Goal: Task Accomplishment & Management: Manage account settings

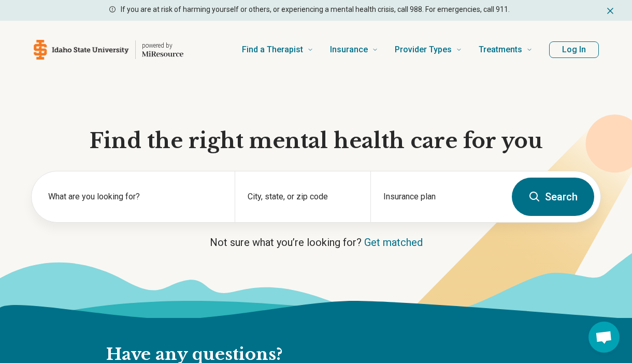
click at [573, 55] on button "Log In" at bounding box center [574, 49] width 50 height 17
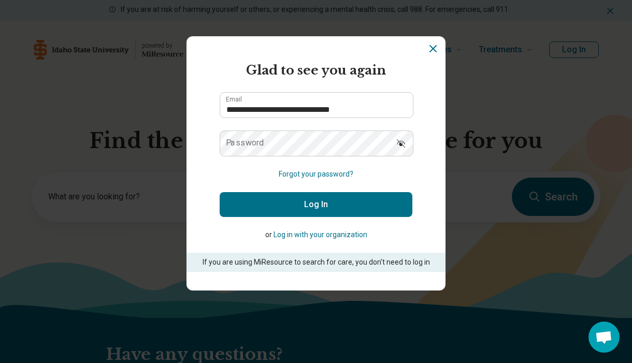
type input "**********"
click at [308, 206] on button "Log In" at bounding box center [316, 204] width 193 height 25
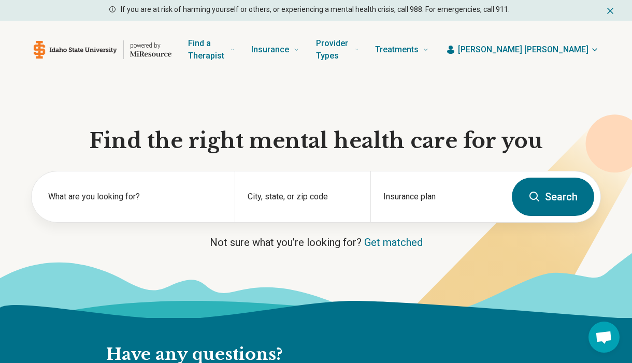
click at [591, 53] on icon "button" at bounding box center [595, 50] width 8 height 8
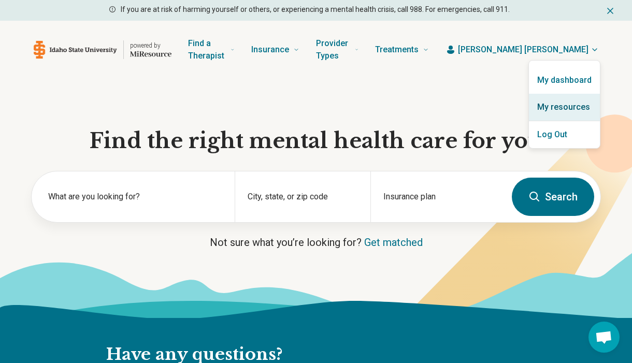
click at [586, 110] on link "My resources" at bounding box center [564, 107] width 71 height 27
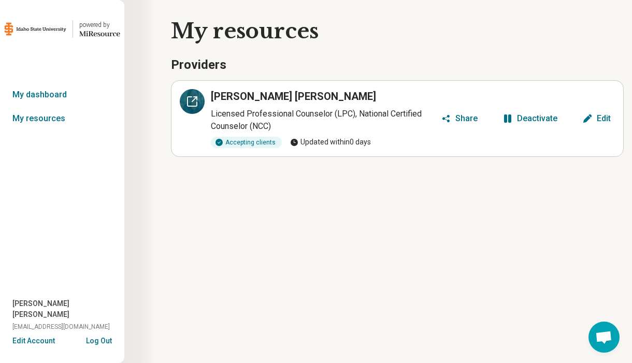
click at [194, 99] on icon at bounding box center [194, 99] width 5 height 5
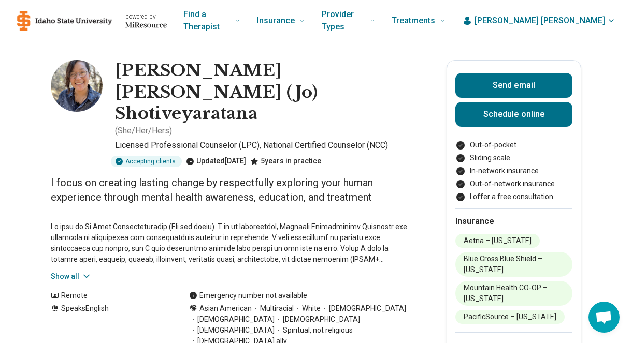
click at [611, 22] on icon "button" at bounding box center [611, 21] width 8 height 8
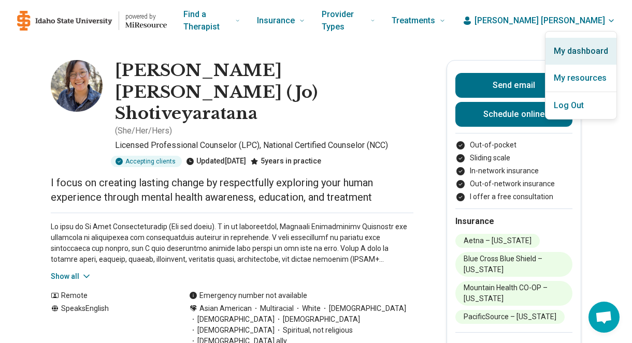
click at [589, 50] on link "My dashboard" at bounding box center [580, 51] width 71 height 27
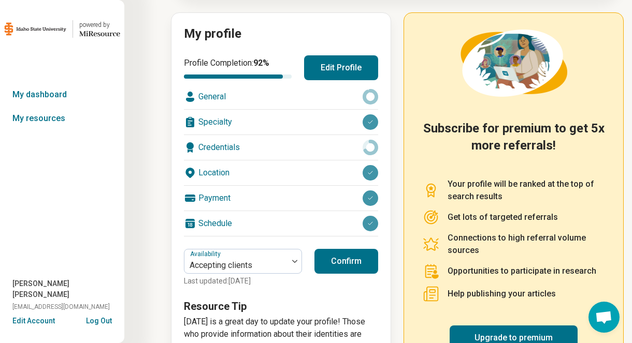
scroll to position [109, 0]
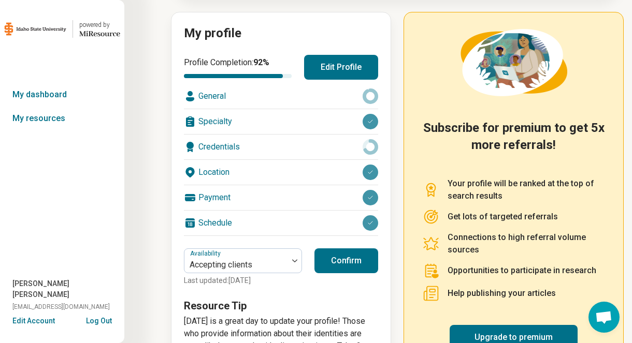
click at [334, 220] on div "Schedule" at bounding box center [281, 223] width 194 height 25
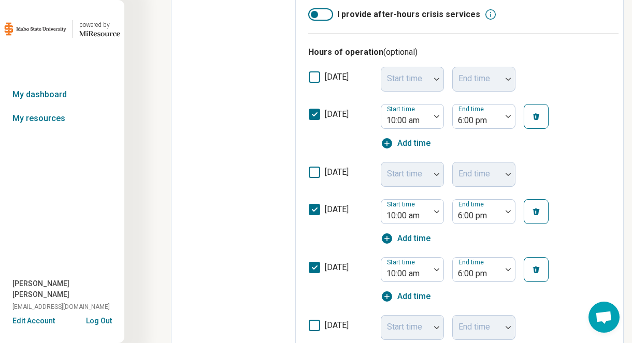
scroll to position [330, 0]
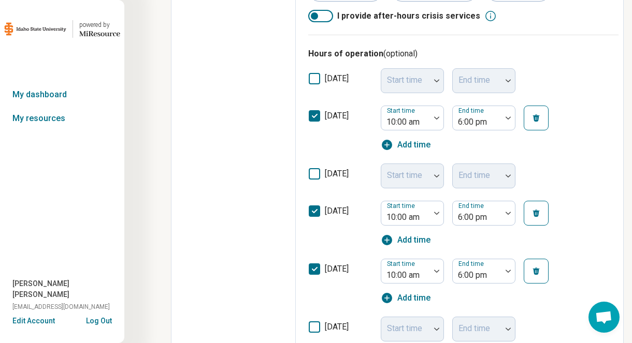
click at [313, 177] on icon at bounding box center [314, 173] width 11 height 11
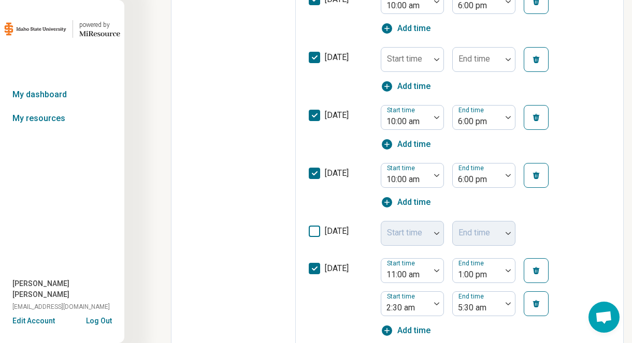
scroll to position [465, 0]
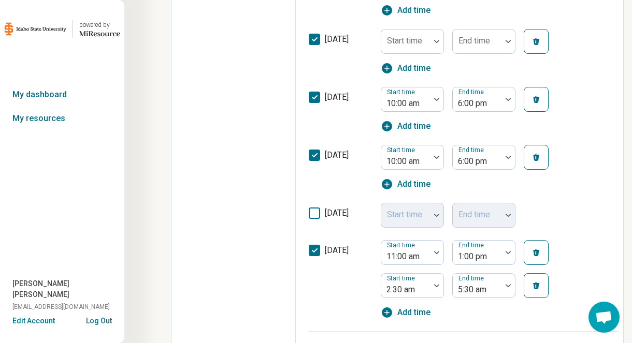
click at [314, 209] on icon at bounding box center [314, 213] width 11 height 11
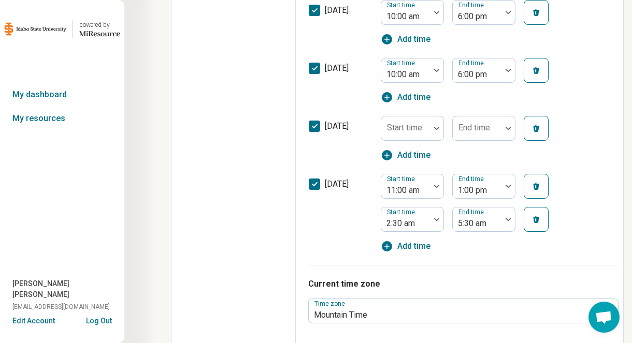
scroll to position [552, 0]
click at [535, 216] on icon "button" at bounding box center [536, 219] width 8 height 8
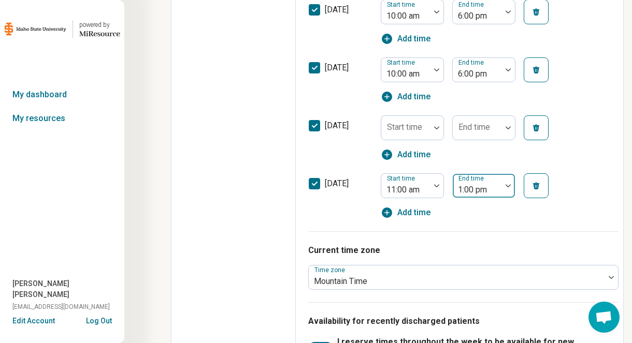
click at [505, 188] on div at bounding box center [507, 186] width 13 height 24
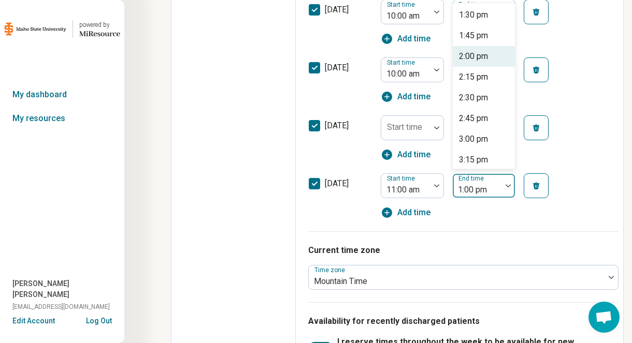
scroll to position [192, 0]
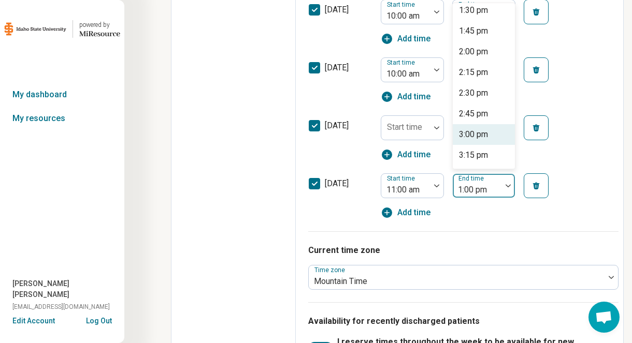
click at [487, 135] on div "3:00 pm" at bounding box center [473, 134] width 29 height 12
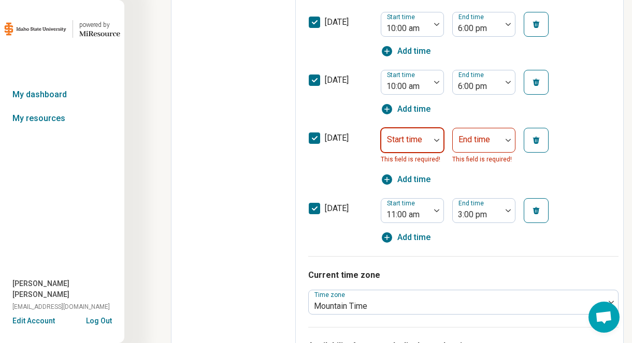
click at [432, 136] on div at bounding box center [436, 140] width 13 height 24
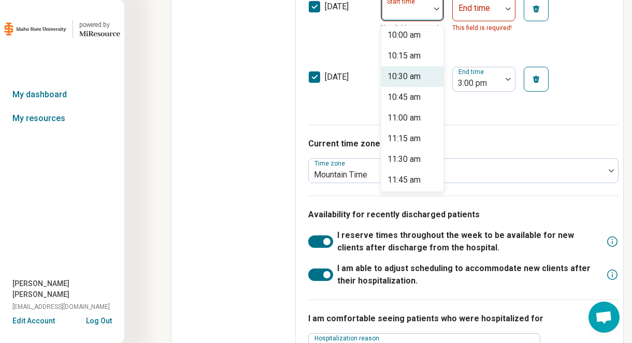
scroll to position [836, 0]
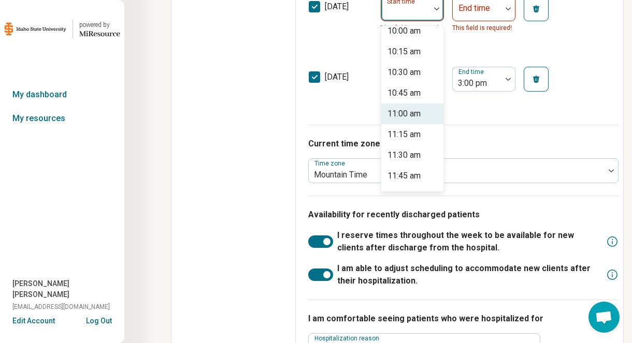
click at [403, 116] on div "11:00 am" at bounding box center [403, 114] width 33 height 12
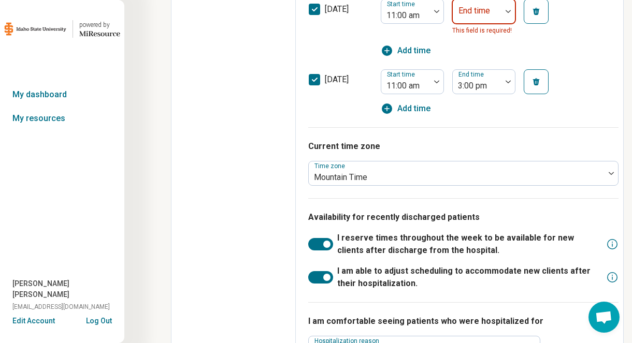
click at [468, 21] on div at bounding box center [477, 15] width 40 height 15
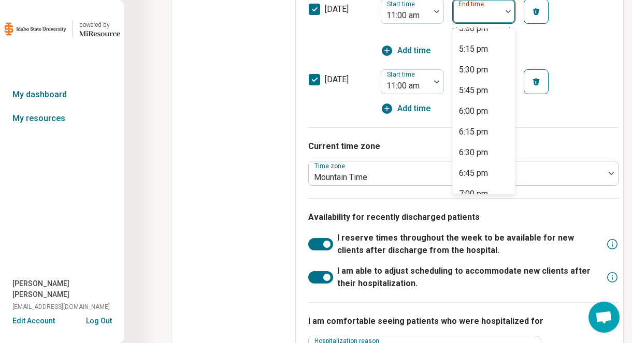
scroll to position [491, 0]
click at [483, 111] on div "6:00 pm" at bounding box center [473, 109] width 29 height 12
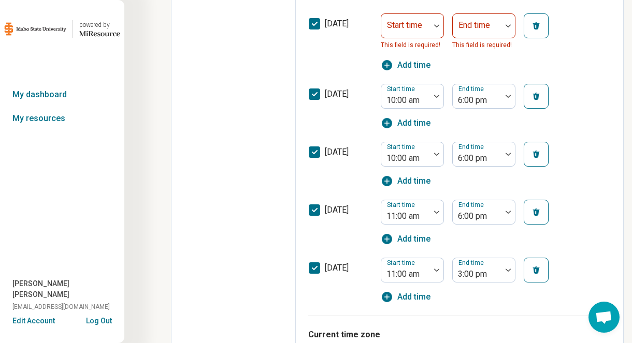
scroll to position [479, 0]
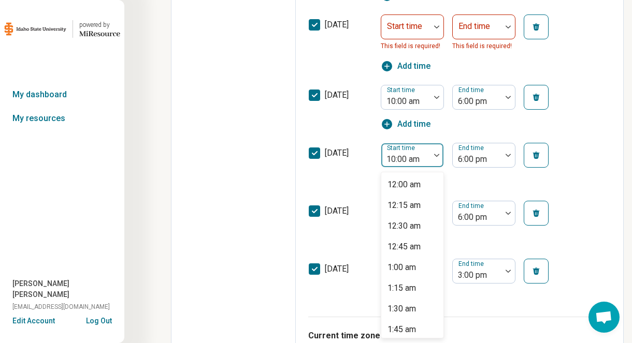
click at [437, 158] on div at bounding box center [436, 155] width 13 height 24
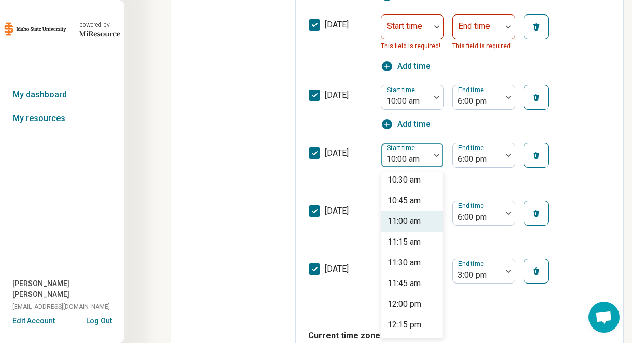
click at [414, 221] on div "11:00 am" at bounding box center [403, 221] width 33 height 12
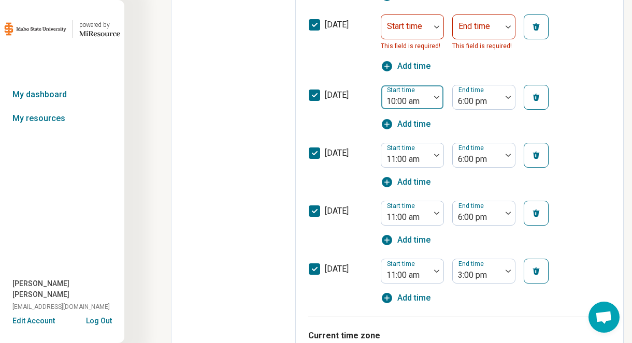
click at [416, 101] on div at bounding box center [405, 101] width 40 height 15
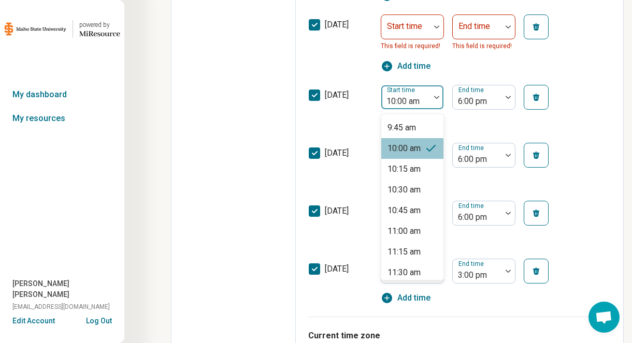
scroll to position [807, 0]
click at [412, 227] on div "11:00 am" at bounding box center [403, 232] width 33 height 12
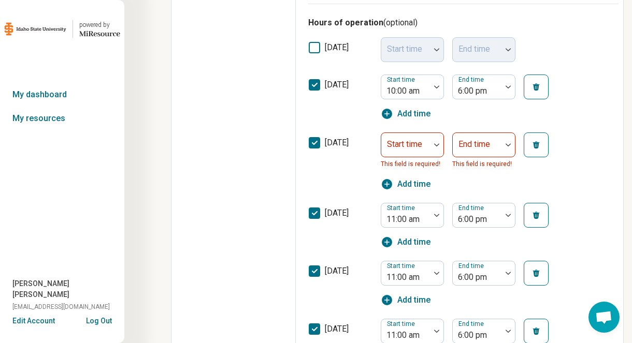
scroll to position [364, 0]
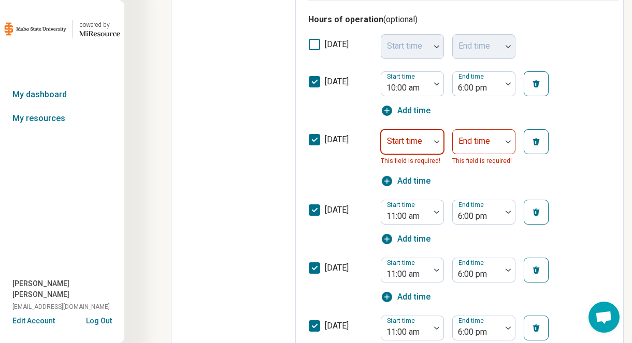
click at [430, 147] on div "Start time" at bounding box center [412, 142] width 63 height 25
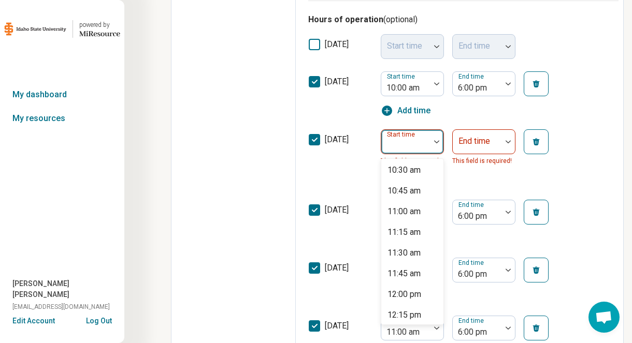
scroll to position [845, 0]
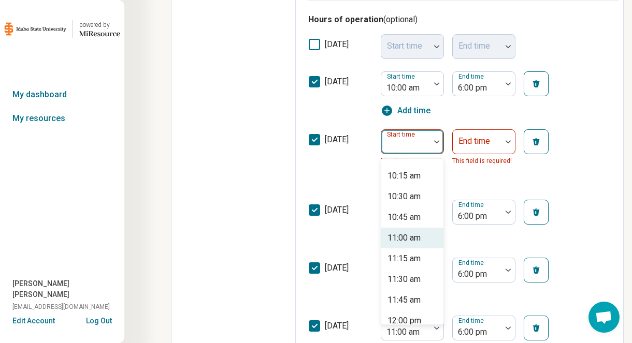
click at [417, 242] on div "11:00 am" at bounding box center [403, 238] width 33 height 12
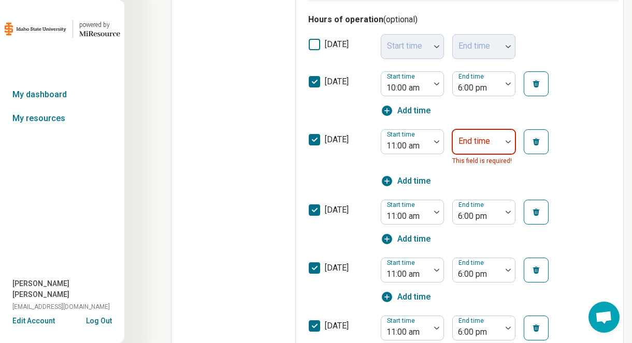
click at [494, 145] on div at bounding box center [477, 146] width 40 height 15
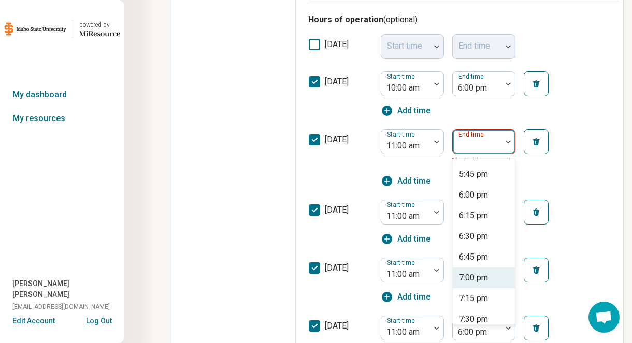
scroll to position [526, 0]
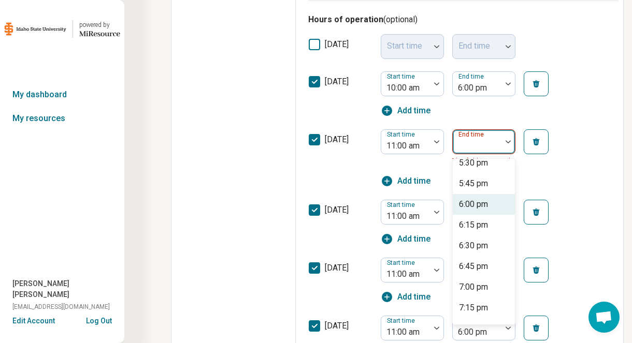
click at [488, 207] on div "6:00 pm" at bounding box center [473, 204] width 29 height 12
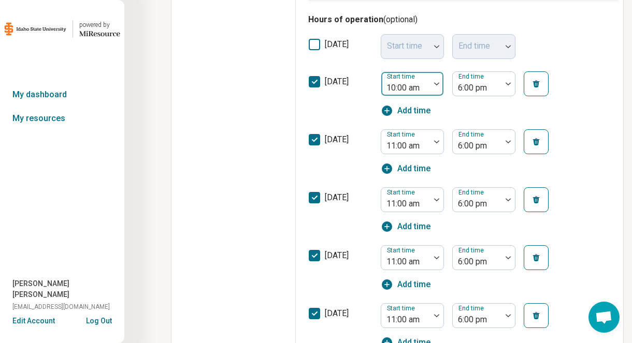
click at [428, 79] on div "10:00 am" at bounding box center [405, 84] width 49 height 23
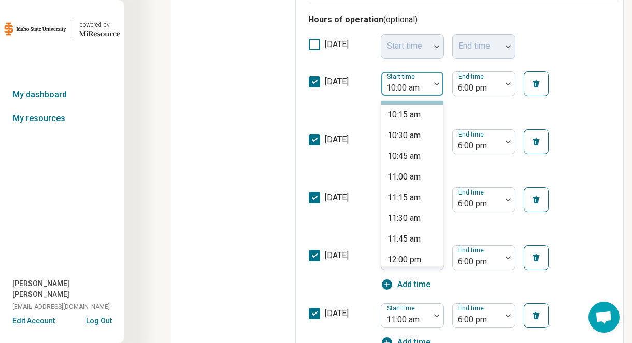
scroll to position [851, 0]
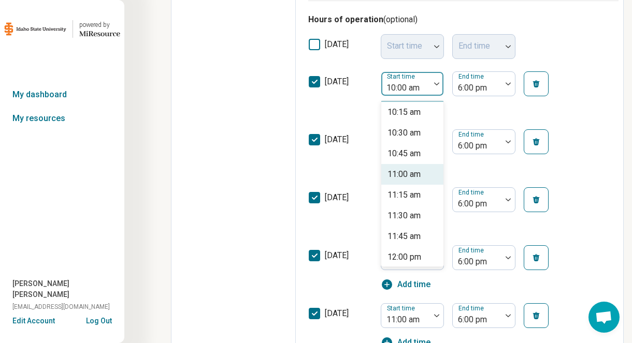
click at [413, 176] on div "11:00 am" at bounding box center [403, 174] width 33 height 12
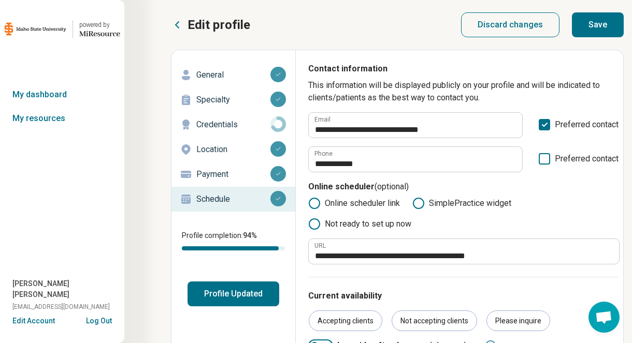
scroll to position [0, 0]
click at [596, 25] on button "Save" at bounding box center [598, 24] width 52 height 25
